Goal: Consume media (video, audio)

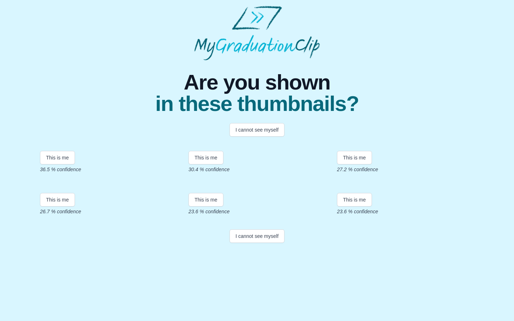
scroll to position [36, 0]
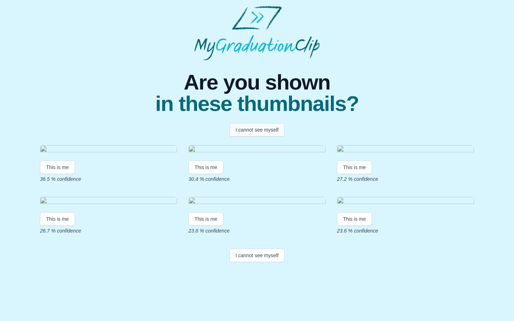
click at [248, 123] on button "I cannot see myself" at bounding box center [256, 130] width 55 height 14
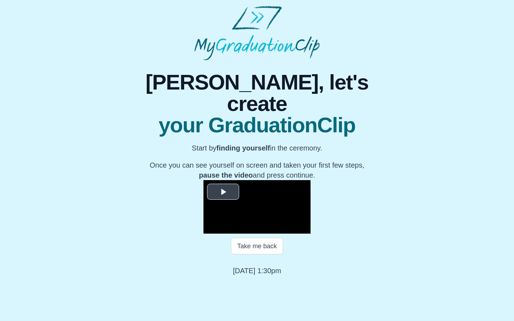
click at [223, 192] on span "Video Player" at bounding box center [223, 192] width 0 height 0
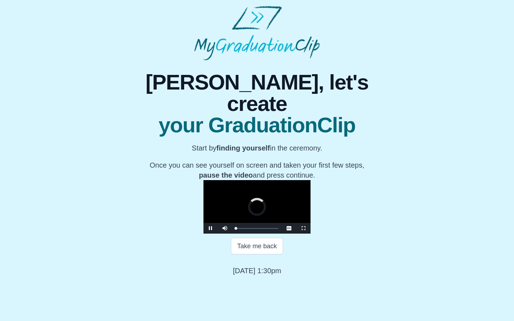
click at [302, 208] on video "Video Player" at bounding box center [256, 207] width 107 height 54
click at [303, 228] on span "Video Player" at bounding box center [303, 228] width 0 height 0
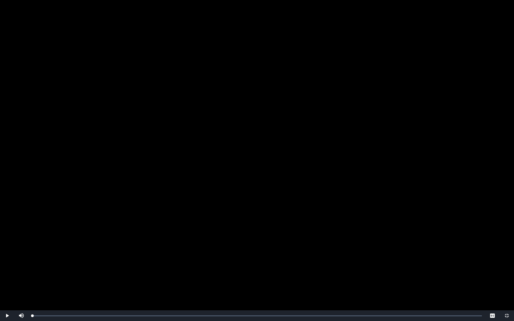
click at [7, 316] on span "Video Player" at bounding box center [7, 316] width 0 height 0
click at [81, 315] on div "Loaded : 0% 04:01 00:02 Progress : 0%" at bounding box center [257, 316] width 450 height 2
click at [75, 315] on div "03:35" at bounding box center [75, 316] width 0 height 2
click at [87, 314] on div "Loaded : 0% 04:20 03:46 Progress : 0%" at bounding box center [257, 316] width 457 height 11
click at [94, 314] on div "Loaded : 0% 05:07 04:39 Progress : 0%" at bounding box center [257, 316] width 457 height 11
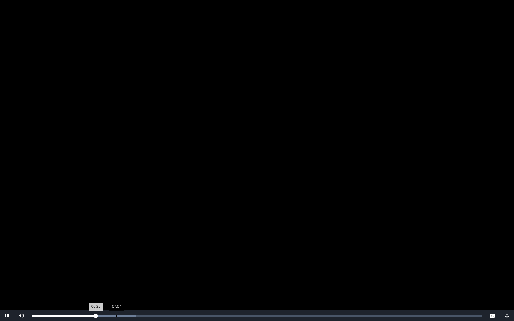
click at [116, 314] on div "Loaded : 0% 07:07 05:23 Progress : 0%" at bounding box center [257, 316] width 457 height 11
click at [176, 316] on div "Loaded : 0% 12:09 07:08 Progress : 0%" at bounding box center [257, 316] width 450 height 2
click at [227, 313] on div "Loaded : 0% 16:28 12:13 Progress : 0%" at bounding box center [257, 316] width 457 height 11
click at [210, 312] on div "Loaded : 0% 15:28 16:31 Progress : 0%" at bounding box center [257, 316] width 457 height 11
click at [209, 317] on div "15:08 Progress : 0%" at bounding box center [121, 316] width 179 height 2
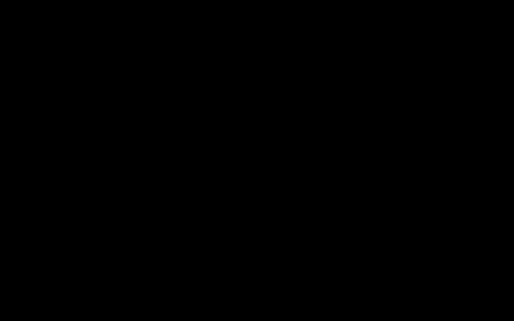
click at [286, 109] on video "Video Player" at bounding box center [257, 160] width 514 height 321
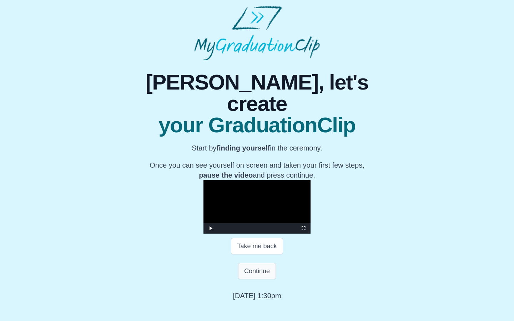
click at [257, 263] on button "Continue" at bounding box center [257, 271] width 38 height 16
click at [254, 263] on button "Continue" at bounding box center [257, 271] width 38 height 16
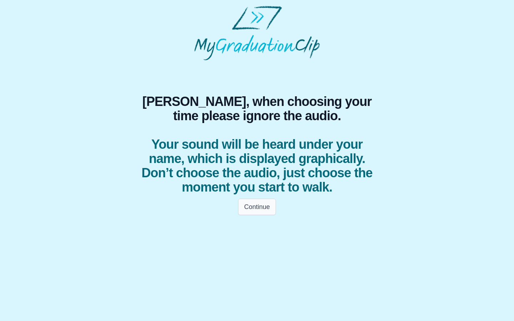
click at [257, 208] on button "Continue" at bounding box center [257, 207] width 38 height 16
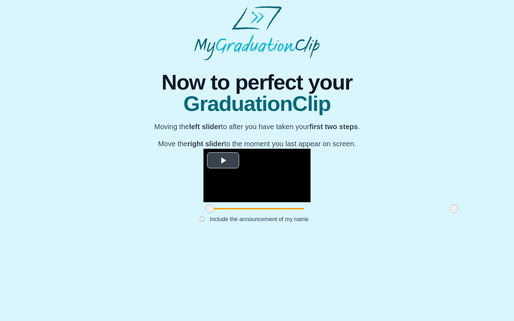
click at [223, 161] on span "Video Player" at bounding box center [223, 161] width 0 height 0
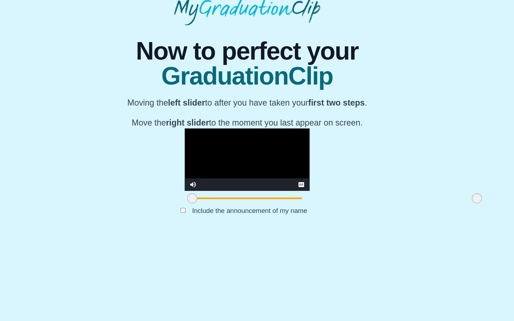
scroll to position [13, 0]
